Goal: Information Seeking & Learning: Learn about a topic

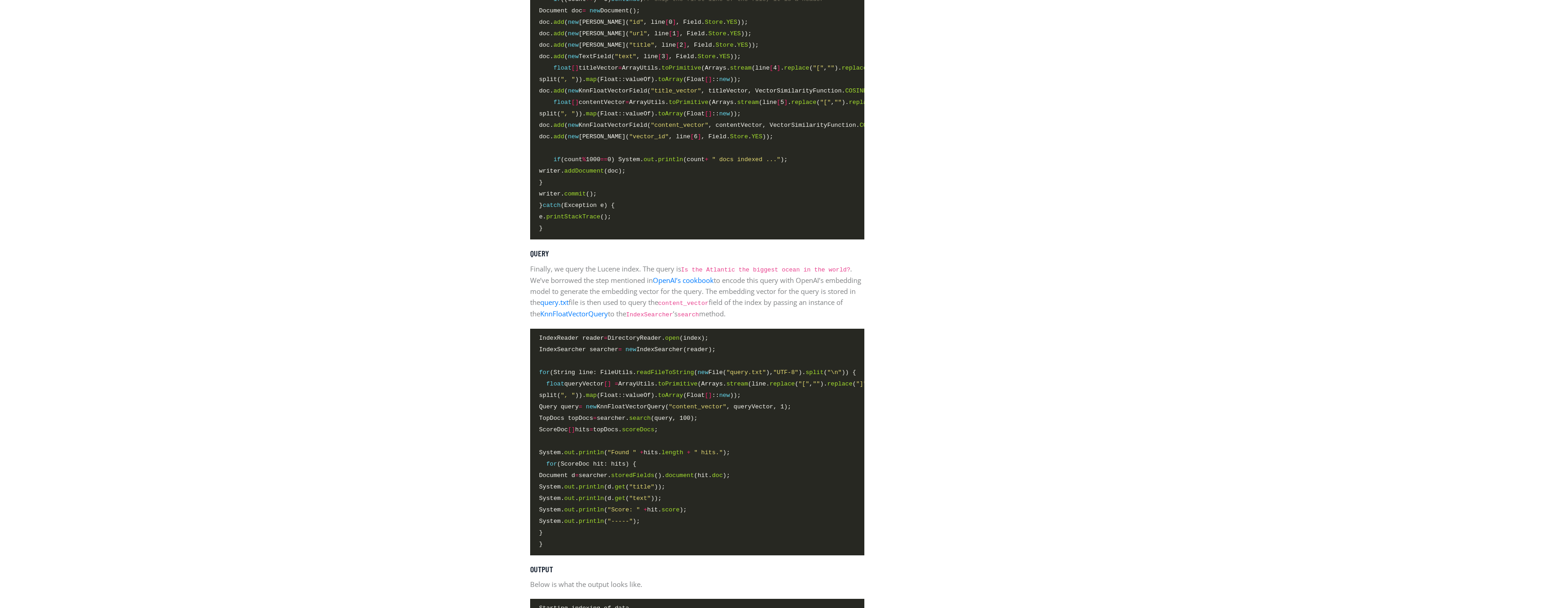
scroll to position [2157, 0]
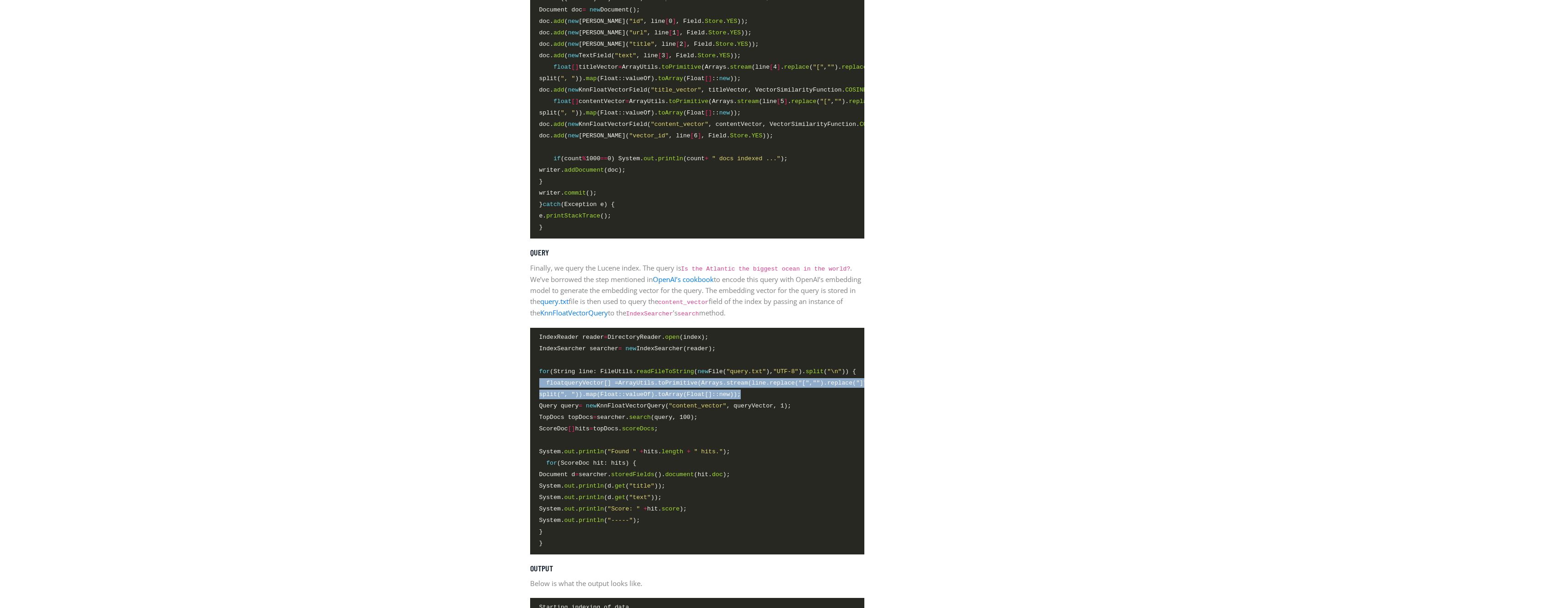
drag, startPoint x: 760, startPoint y: 399, endPoint x: 526, endPoint y: 391, distance: 234.1
copy code "float queryVector [] = ArrayUtils. toPrimitive (Arrays. stream (line. replace (…"
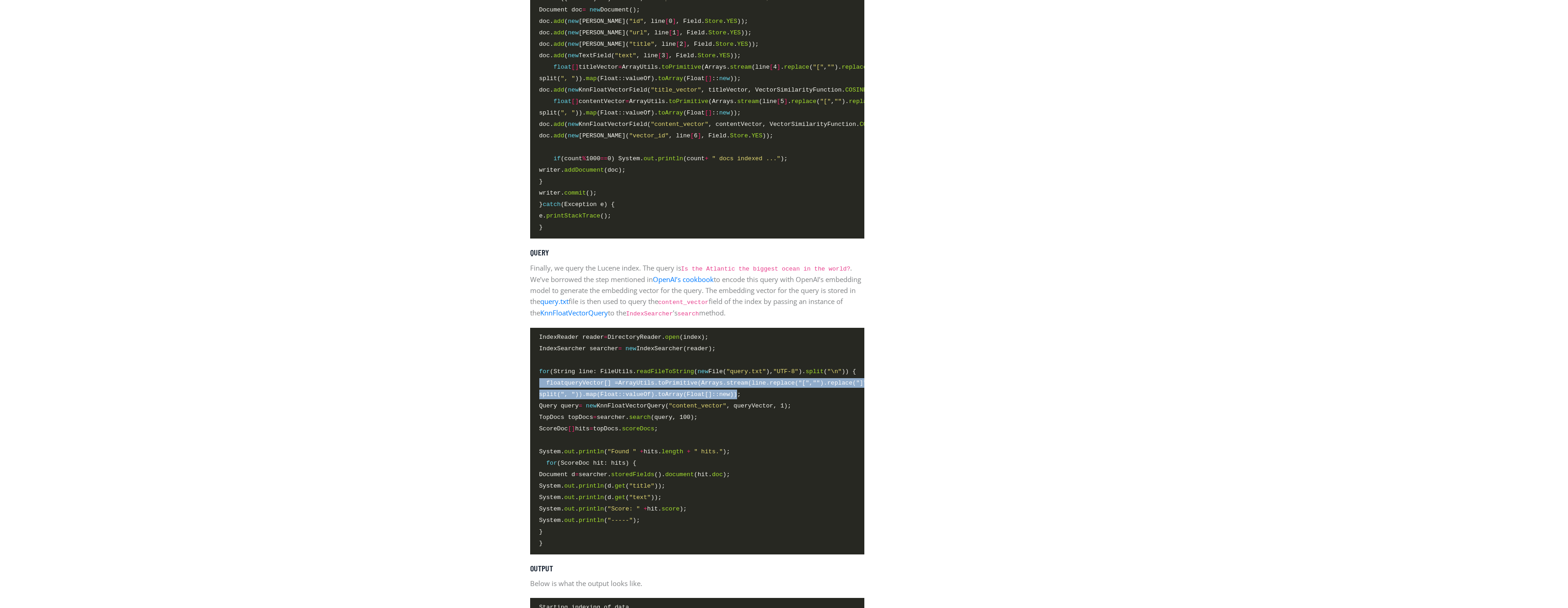
drag, startPoint x: 753, startPoint y: 405, endPoint x: 533, endPoint y: 387, distance: 220.7
click at [533, 387] on pre "IndexReader reader = DirectoryReader. open (index); IndexSearcher searcher = ne…" at bounding box center [697, 441] width 334 height 227
copy code "float queryVector [] = ArrayUtils. toPrimitive (Arrays. stream (line. replace (…"
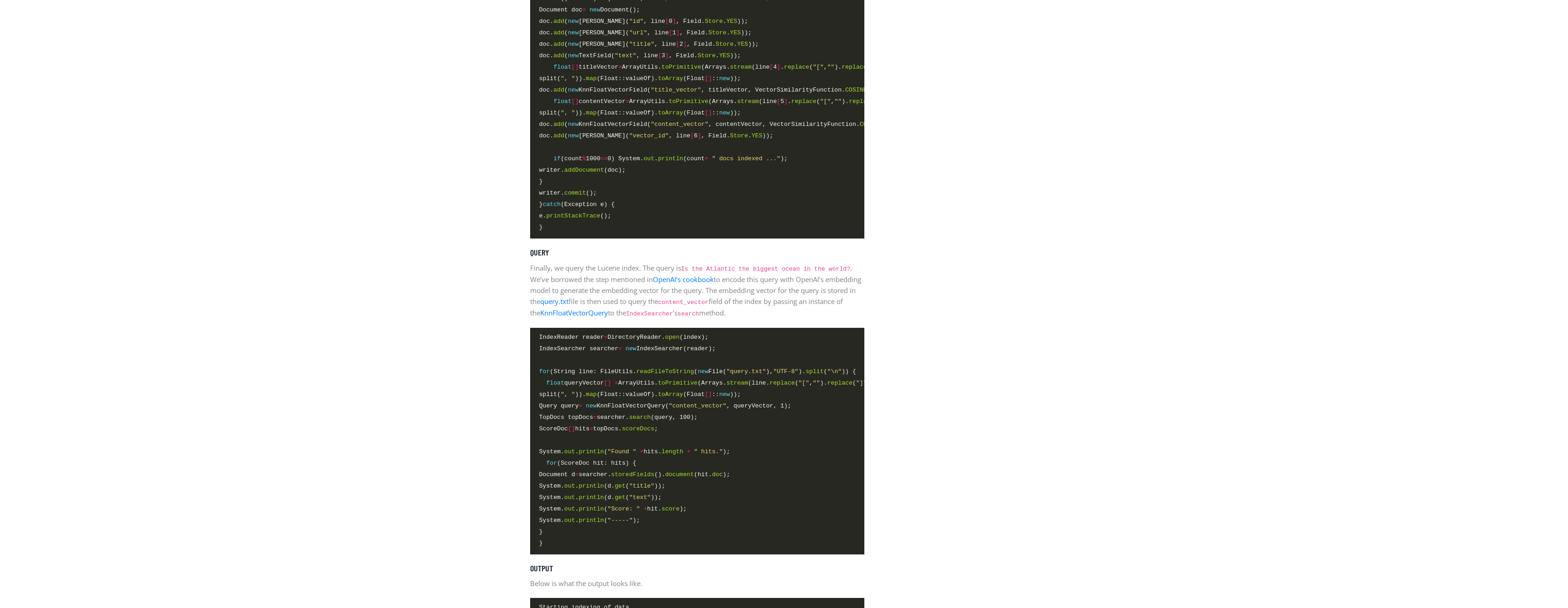
drag, startPoint x: 780, startPoint y: 398, endPoint x: 520, endPoint y: 392, distance: 260.1
click at [551, 386] on span "float" at bounding box center [555, 382] width 18 height 7
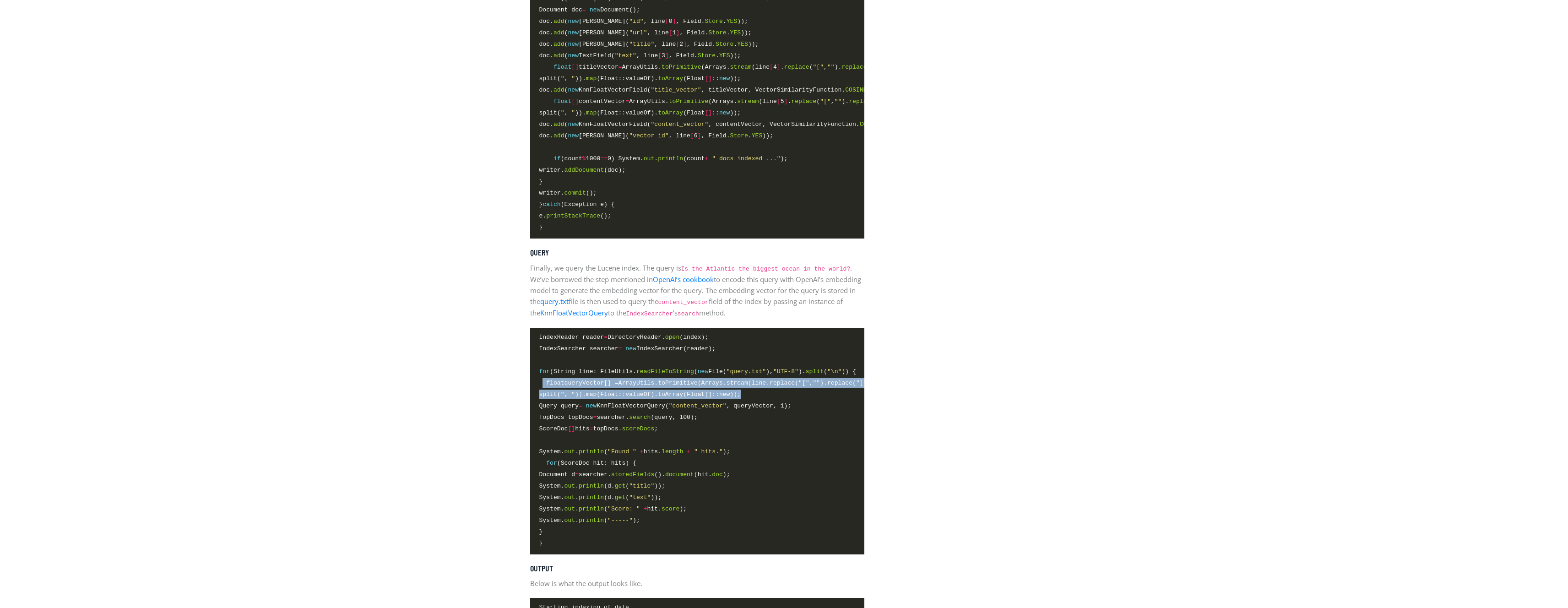
drag, startPoint x: 544, startPoint y: 393, endPoint x: 779, endPoint y: 408, distance: 235.5
click at [779, 408] on code "IndexReader reader = DirectoryReader. open (index); IndexSearcher searcher = ne…" at bounding box center [697, 440] width 316 height 216
copy code "float queryVector [] = ArrayUtils. toPrimitive (Arrays. stream (line. replace (…"
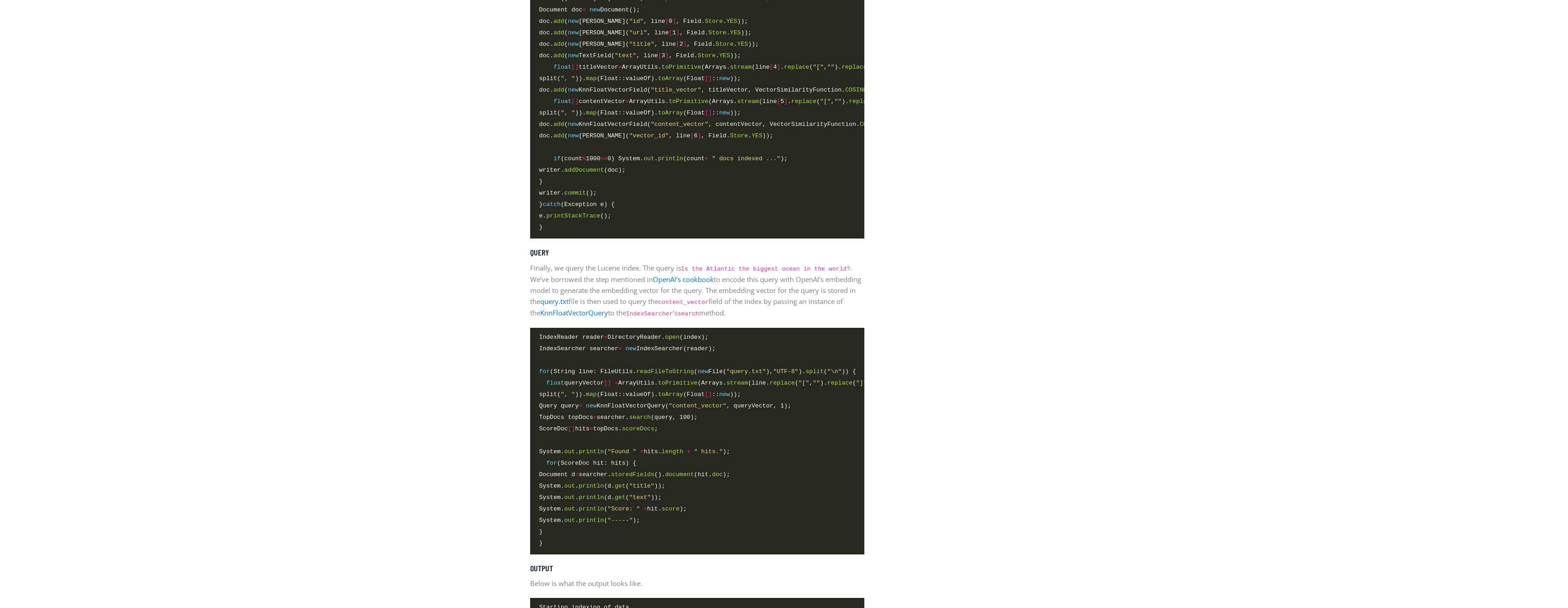
drag, startPoint x: 671, startPoint y: 559, endPoint x: 688, endPoint y: 558, distance: 17.0
click at [687, 554] on pre "IndexReader reader = DirectoryReader. open (index); IndexSearcher searcher = ne…" at bounding box center [697, 441] width 334 height 227
drag, startPoint x: 691, startPoint y: 555, endPoint x: 725, endPoint y: 557, distance: 34.1
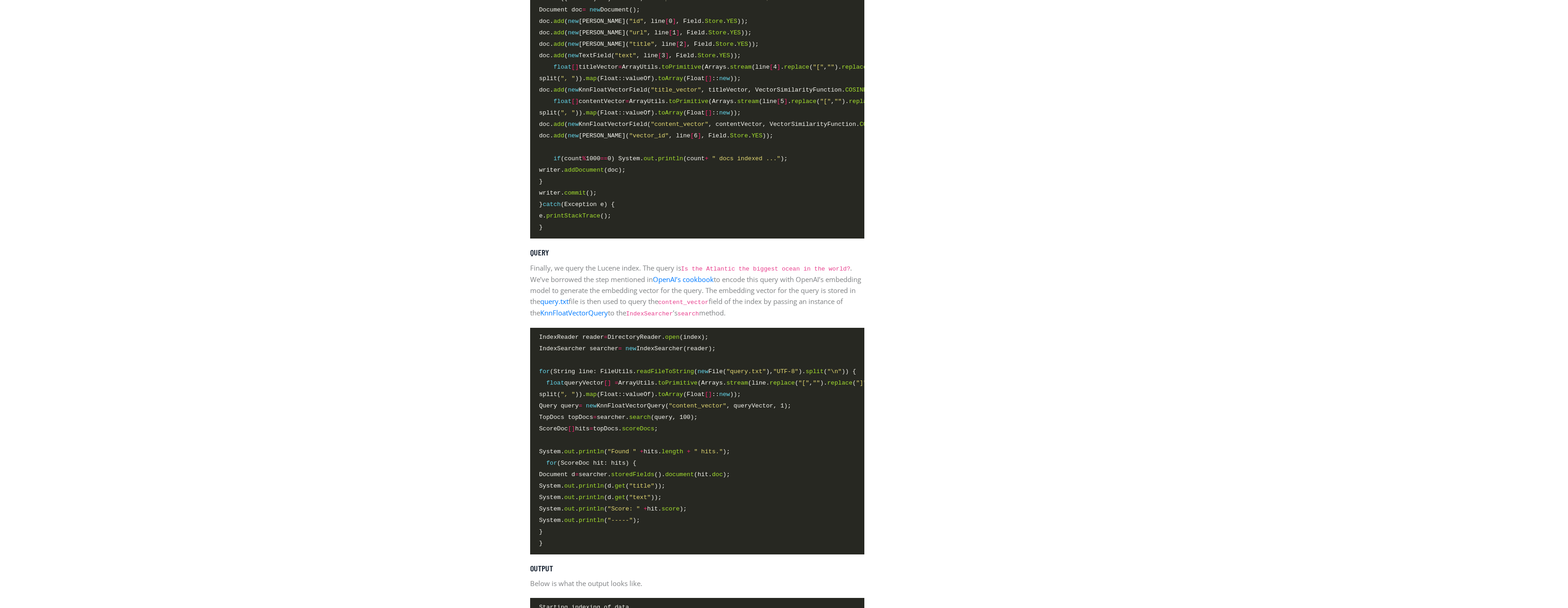
click at [725, 549] on span "}" at bounding box center [697, 543] width 316 height 11
drag, startPoint x: 750, startPoint y: 402, endPoint x: 595, endPoint y: 402, distance: 155.0
click at [595, 399] on span "split( ", " )). map (Float::valueOf). toArray (Float [] :: new ));" at bounding box center [640, 394] width 202 height 10
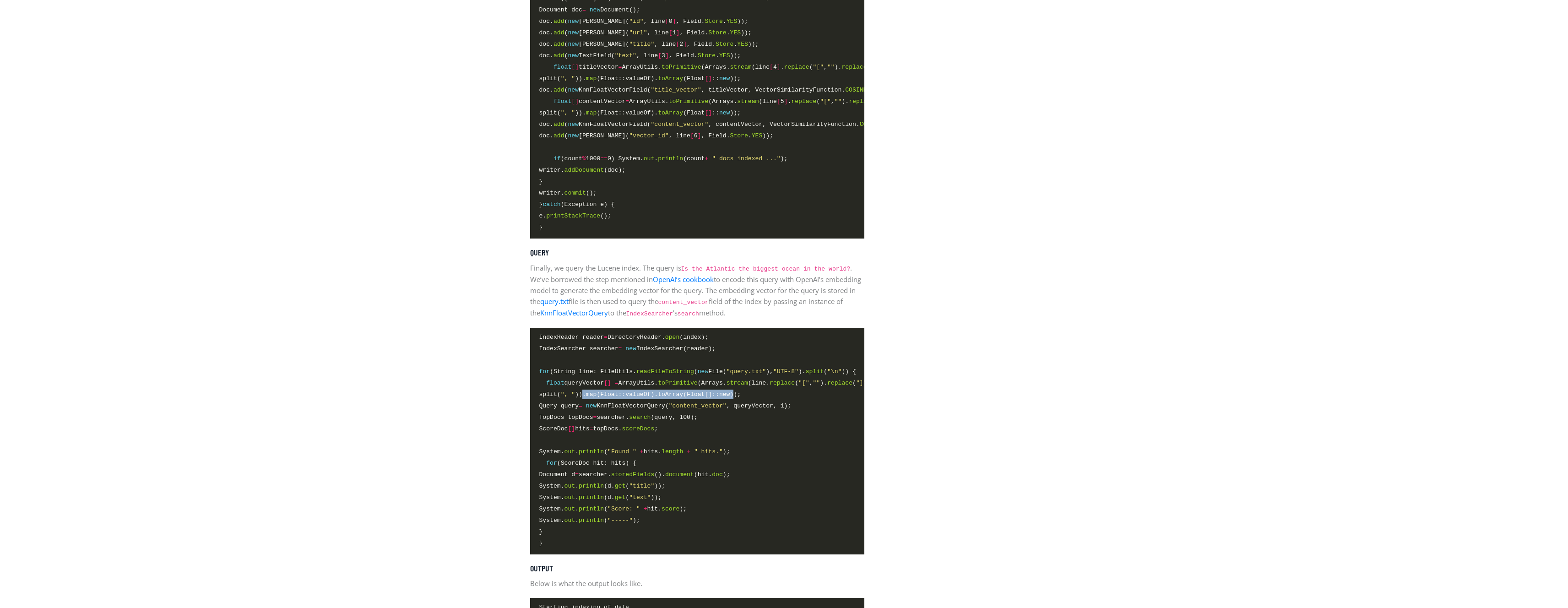
copy span ". map (Float::valueOf). toArray (Float [] :: new )"
